Goal: Task Accomplishment & Management: Use online tool/utility

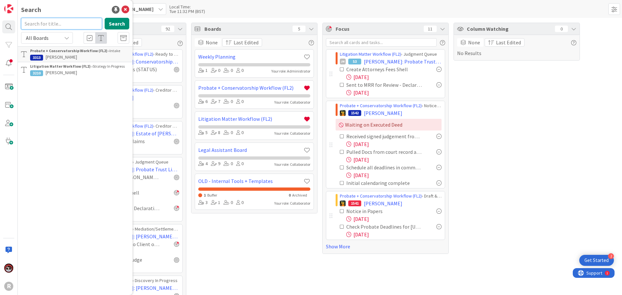
click at [28, 27] on input "text" at bounding box center [61, 24] width 81 height 12
type input "dunsire"
click at [79, 59] on div "Probate + Conservatorship Workflow (FL2) › Draft & File Petition" at bounding box center [79, 54] width 99 height 12
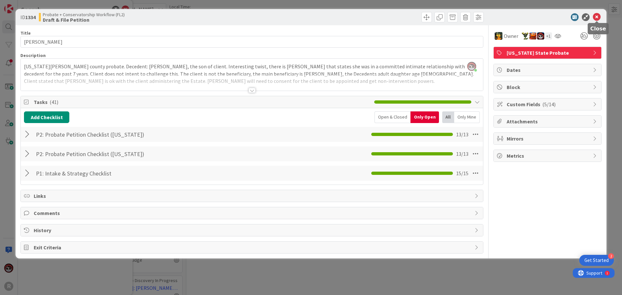
click at [598, 18] on icon at bounding box center [597, 17] width 8 height 8
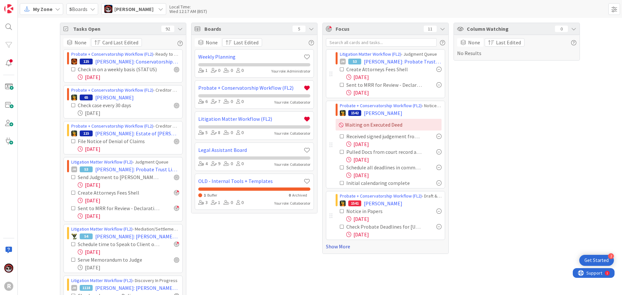
click at [340, 248] on link "Show More" at bounding box center [385, 247] width 119 height 8
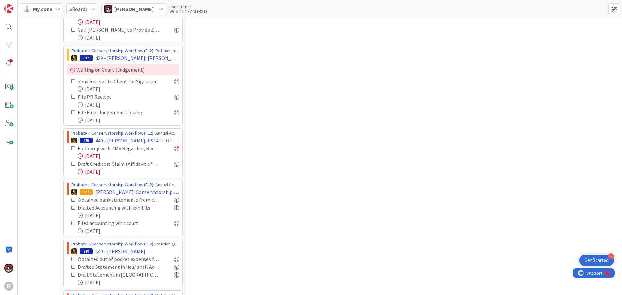
scroll to position [453, 0]
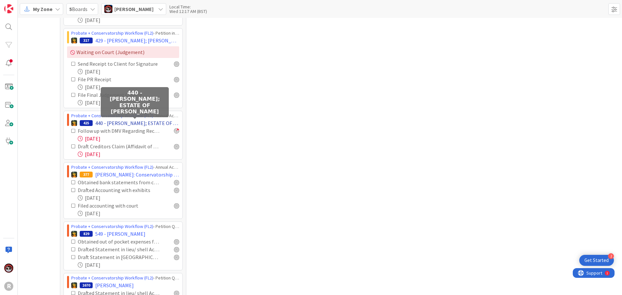
click at [132, 121] on span "440 - WELSH, Stefanie; ESTATE OF GARY DUMMER" at bounding box center [137, 123] width 84 height 8
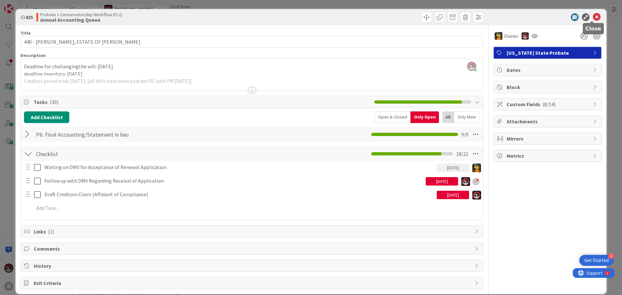
click at [593, 17] on icon at bounding box center [597, 17] width 8 height 8
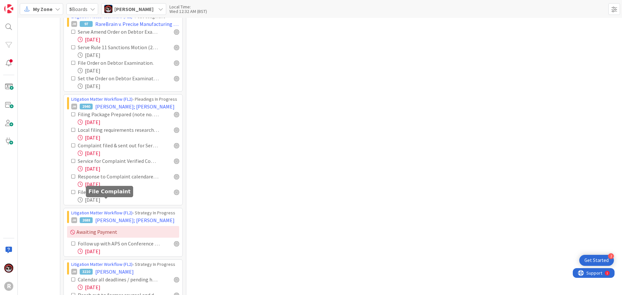
scroll to position [1684, 0]
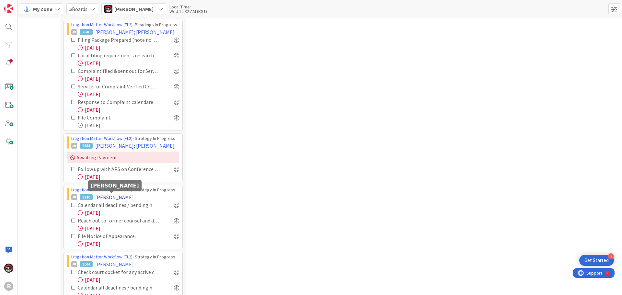
click at [116, 197] on span "LINDBECK, Lance" at bounding box center [114, 197] width 39 height 8
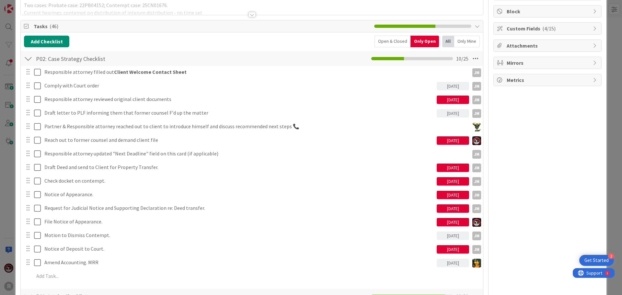
scroll to position [97, 0]
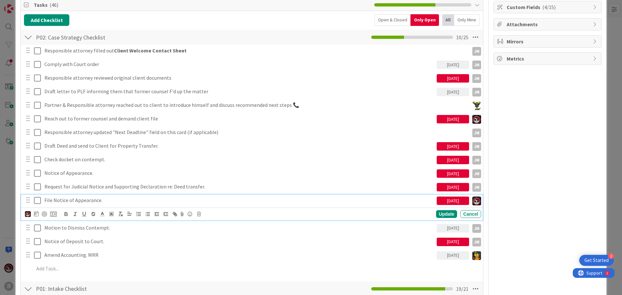
click at [80, 202] on p "File Notice of Appearance." at bounding box center [239, 200] width 390 height 7
click at [42, 214] on div at bounding box center [44, 213] width 5 height 5
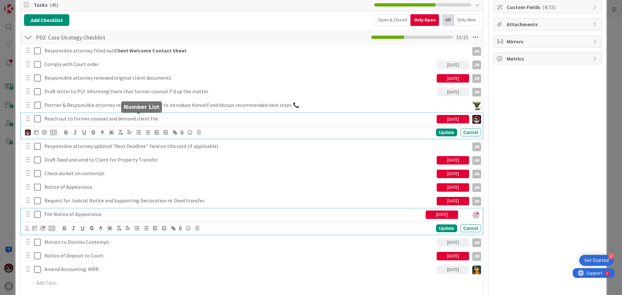
click at [134, 121] on div "Reach out to former counsel and demand client file 10/10/2025 Update Cancel" at bounding box center [251, 126] width 461 height 26
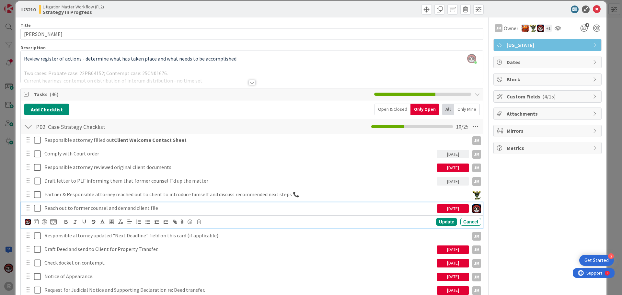
scroll to position [0, 0]
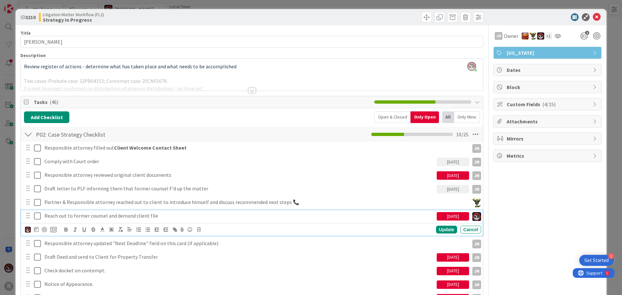
click at [198, 227] on div "Update Cancel" at bounding box center [253, 229] width 456 height 9
click at [199, 231] on icon at bounding box center [199, 229] width 4 height 5
click at [212, 258] on div "Delete" at bounding box center [215, 257] width 24 height 12
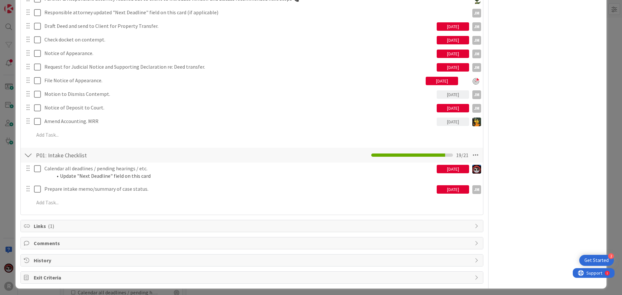
scroll to position [206, 0]
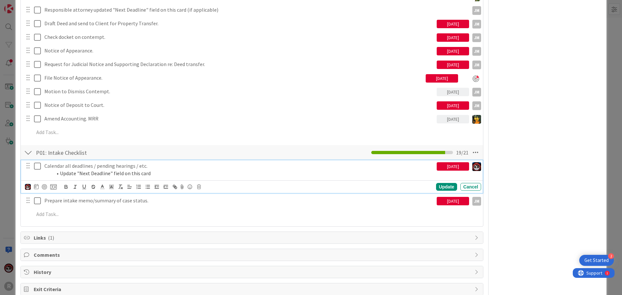
click at [189, 167] on p "Calendar all deadlines / pending hearings / etc." at bounding box center [239, 165] width 390 height 7
click at [45, 186] on div at bounding box center [44, 186] width 5 height 5
click at [443, 188] on div "Update" at bounding box center [446, 187] width 21 height 8
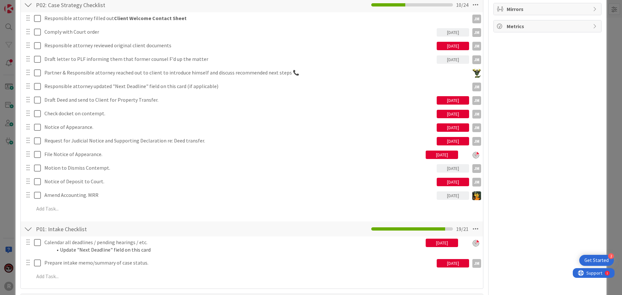
scroll to position [0, 0]
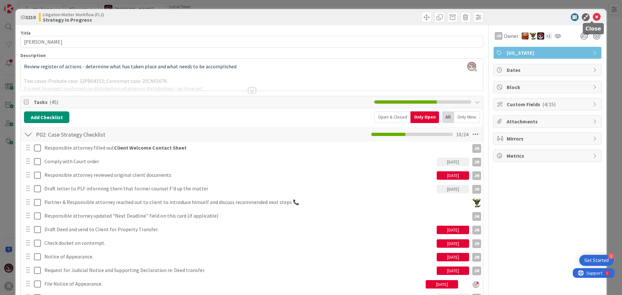
click at [593, 17] on icon at bounding box center [597, 17] width 8 height 8
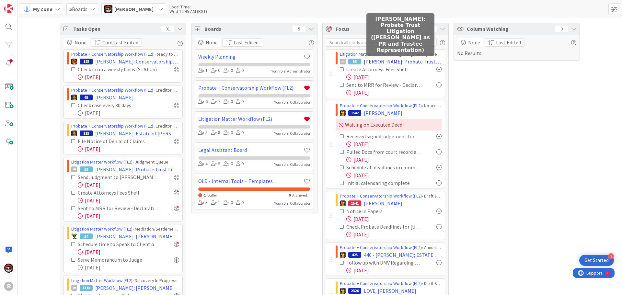
click at [392, 60] on span "[PERSON_NAME]: Probate Trust Litigation ([PERSON_NAME] as PR and Trustee Repres…" at bounding box center [403, 62] width 78 height 8
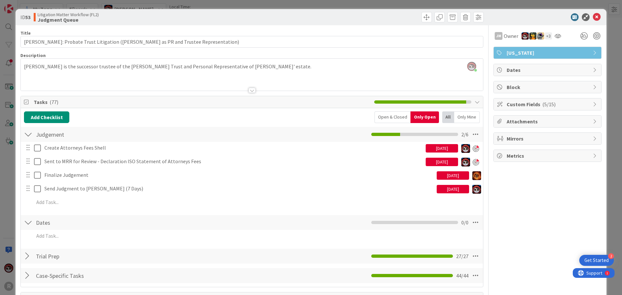
click at [437, 150] on div "10/09/2025" at bounding box center [441, 148] width 32 height 8
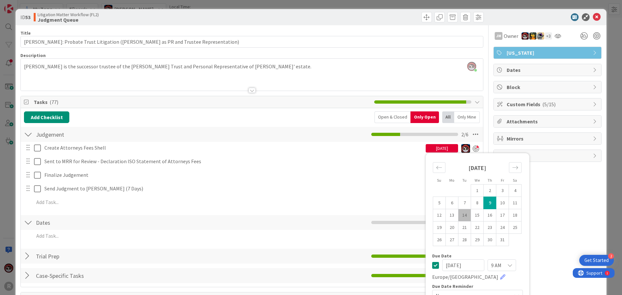
click at [461, 216] on td "14" at bounding box center [464, 215] width 13 height 12
type input "[DATE]"
click at [395, 183] on div "Create Attorneys Fees Shell 10/14/2025 Su Mo Tu We Th Fr Sa September 2025 1 2 …" at bounding box center [252, 176] width 456 height 69
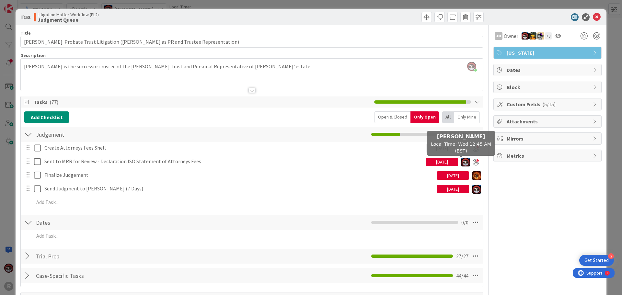
click at [443, 161] on div "10/09/2025" at bounding box center [441, 162] width 32 height 8
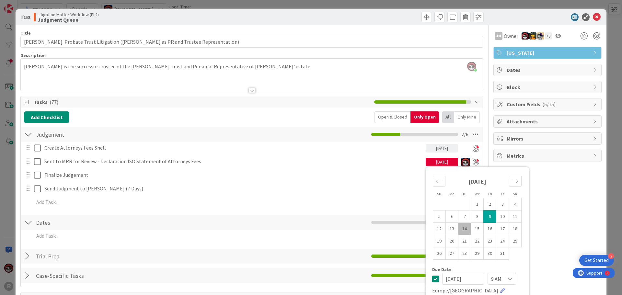
click at [458, 231] on td "14" at bounding box center [464, 229] width 13 height 12
type input "[DATE]"
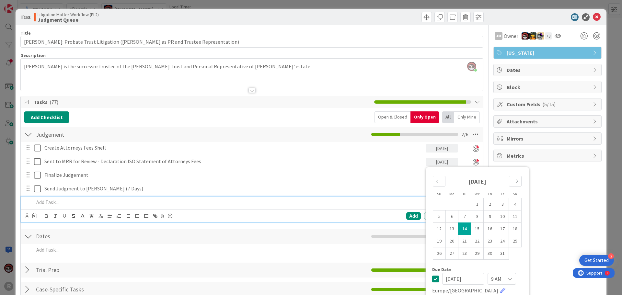
click at [318, 199] on p at bounding box center [256, 201] width 444 height 7
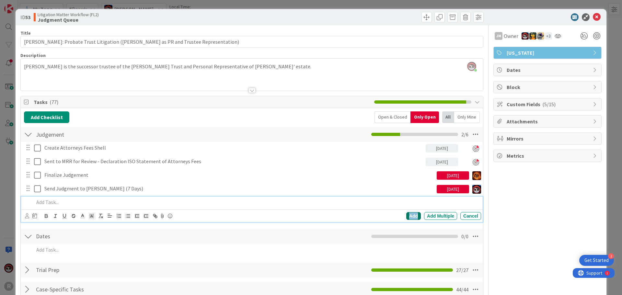
click at [407, 214] on div "Add" at bounding box center [413, 216] width 15 height 8
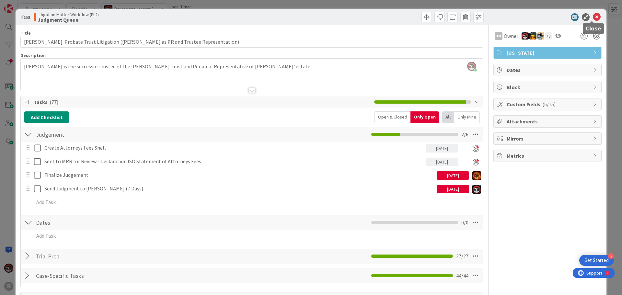
click at [593, 19] on icon at bounding box center [597, 17] width 8 height 8
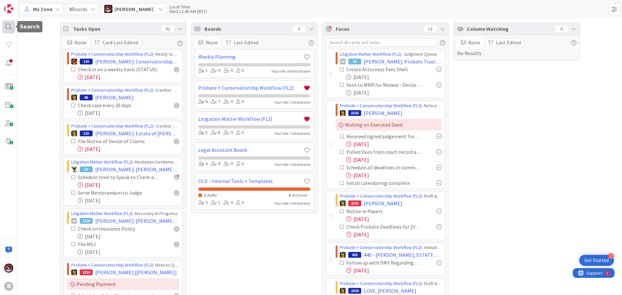
click at [10, 25] on div at bounding box center [8, 26] width 13 height 13
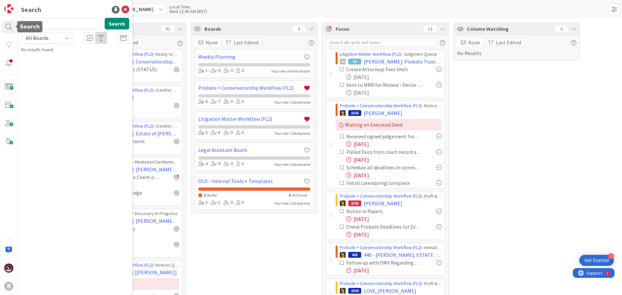
drag, startPoint x: 46, startPoint y: 25, endPoint x: 1, endPoint y: 24, distance: 44.4
click at [1, 24] on div "R Search dunsire Search All Boards No results found." at bounding box center [9, 147] width 18 height 295
type input "[PERSON_NAME]"
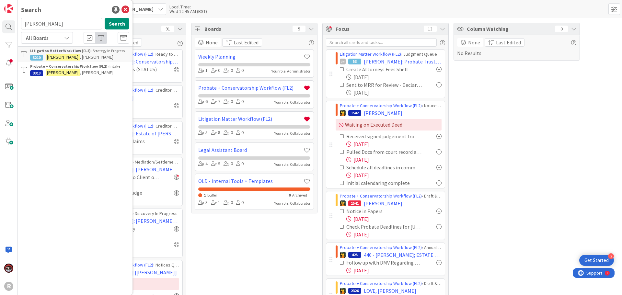
click at [80, 71] on span ", Lance" at bounding box center [97, 73] width 34 height 6
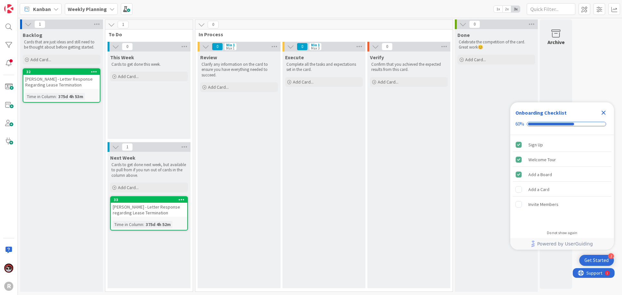
click at [43, 6] on span "Kanban" at bounding box center [42, 9] width 18 height 8
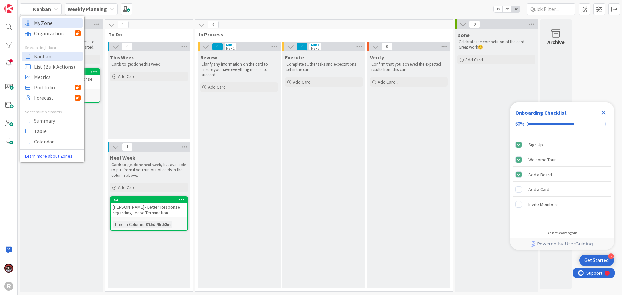
click at [45, 22] on span "My Zone" at bounding box center [57, 23] width 47 height 10
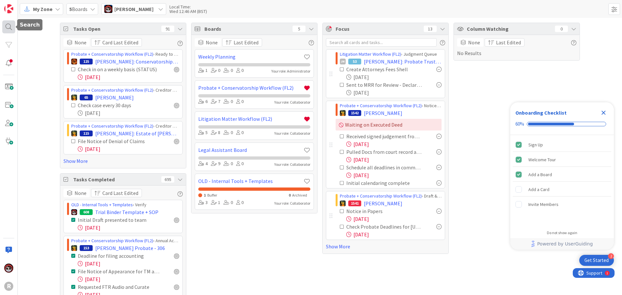
click at [9, 26] on div at bounding box center [8, 26] width 13 height 13
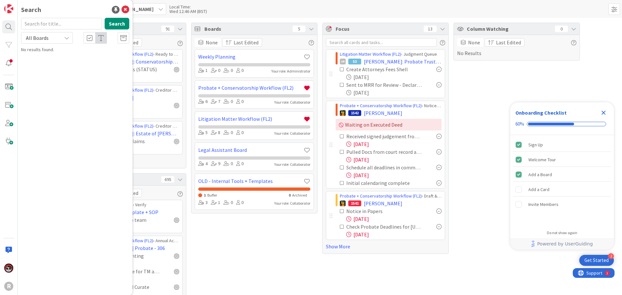
click at [46, 22] on input "text" at bounding box center [61, 24] width 81 height 12
type input "[PERSON_NAME]"
drag, startPoint x: 65, startPoint y: 23, endPoint x: -85, endPoint y: 23, distance: 149.6
click at [0, 23] on html "2 Get Started Onboarding Checklist 60% Sign Up Welcome Tour Add a Board Add a C…" at bounding box center [311, 147] width 622 height 295
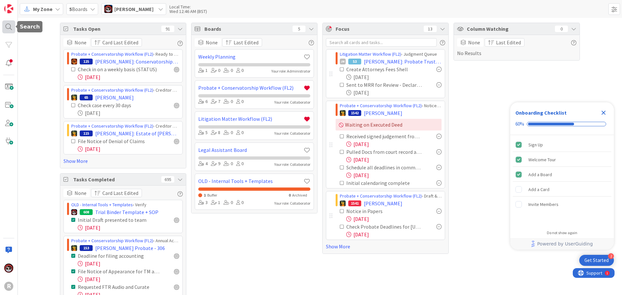
click at [7, 28] on div at bounding box center [8, 26] width 13 height 13
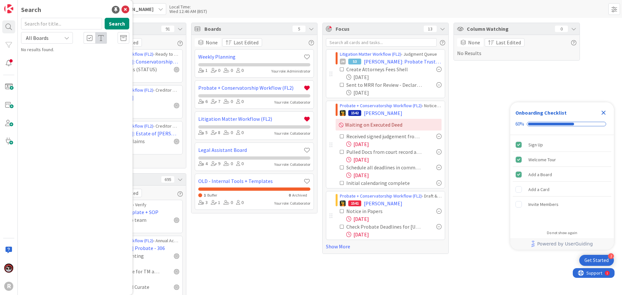
click at [71, 26] on input "text" at bounding box center [61, 24] width 81 height 12
type input "love"
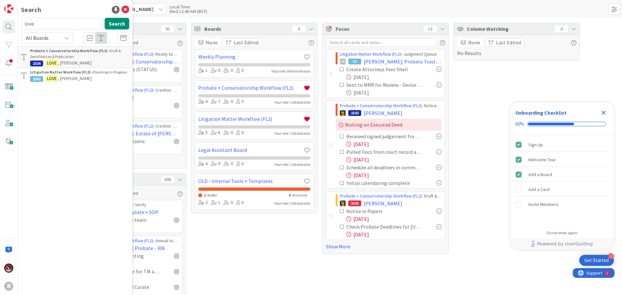
click at [74, 55] on div "Probate + Conservatorship Workflow (FL2) › Draft & [PERSON_NAME] Notices & Publ…" at bounding box center [79, 54] width 99 height 12
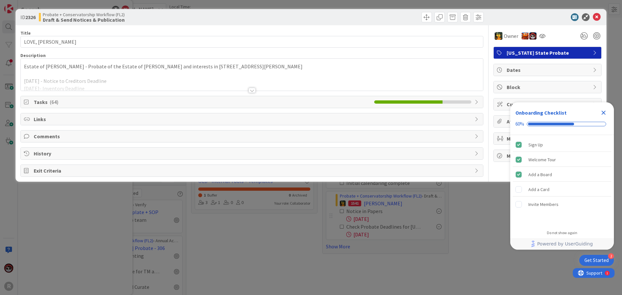
click at [45, 104] on span "Tasks ( 64 )" at bounding box center [202, 102] width 337 height 8
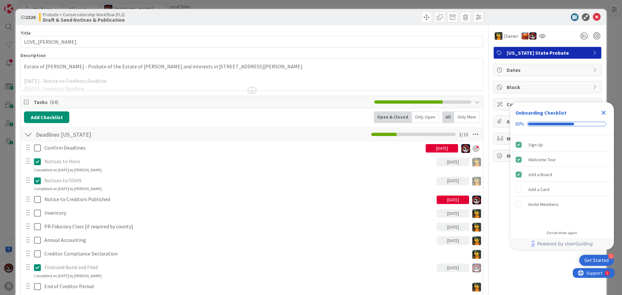
click at [423, 115] on div "Only Open" at bounding box center [425, 117] width 27 height 12
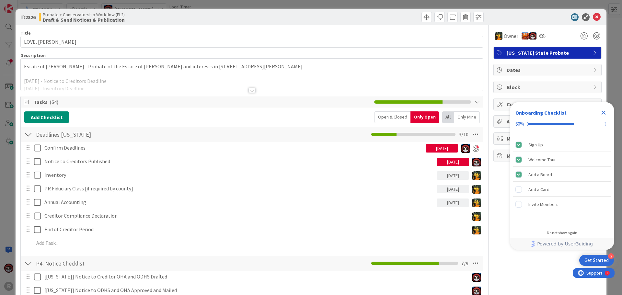
click at [250, 91] on div at bounding box center [251, 90] width 7 height 5
